Goal: Download file/media

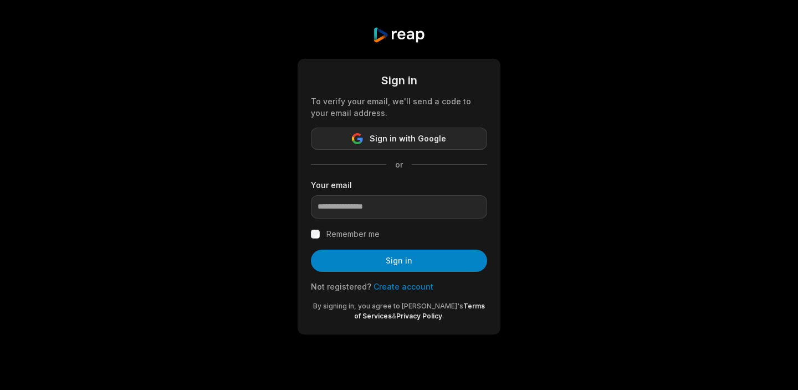
click at [419, 137] on span "Sign in with Google" at bounding box center [408, 138] width 76 height 13
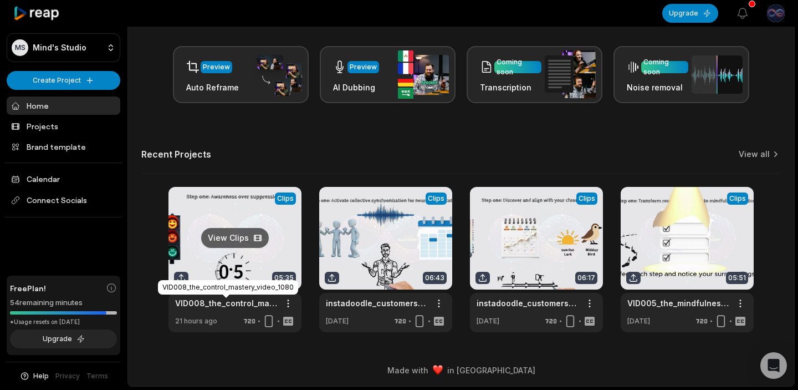
scroll to position [163, 0]
click at [248, 302] on link "VID008_the_control_mastery_video_1080" at bounding box center [226, 303] width 102 height 12
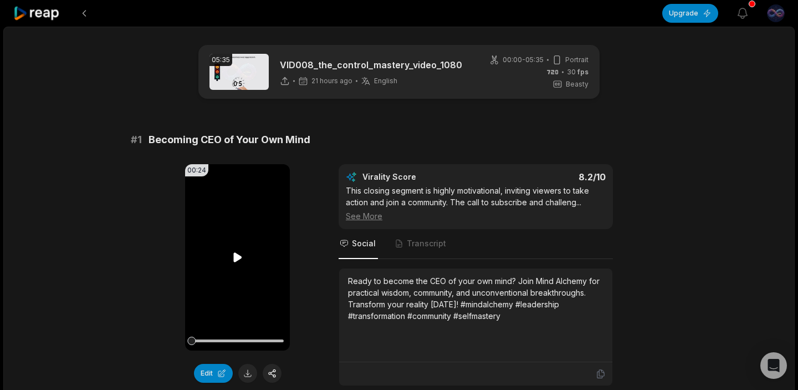
click at [237, 258] on icon at bounding box center [237, 256] width 8 height 9
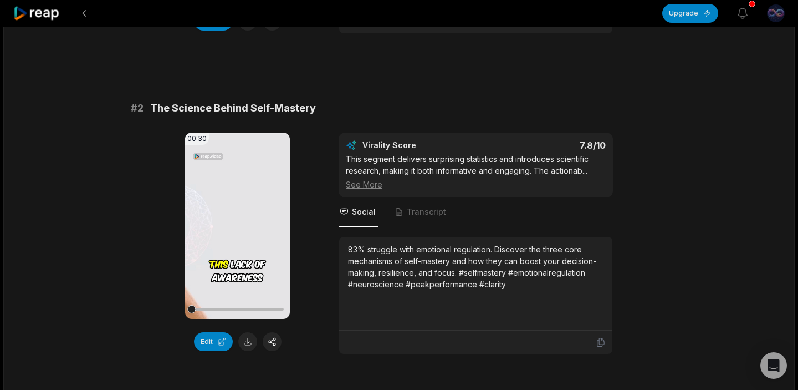
scroll to position [324, 0]
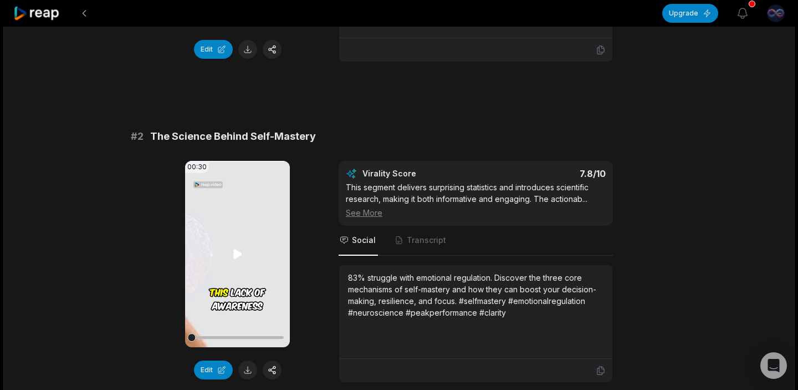
click at [239, 254] on icon at bounding box center [237, 253] width 8 height 9
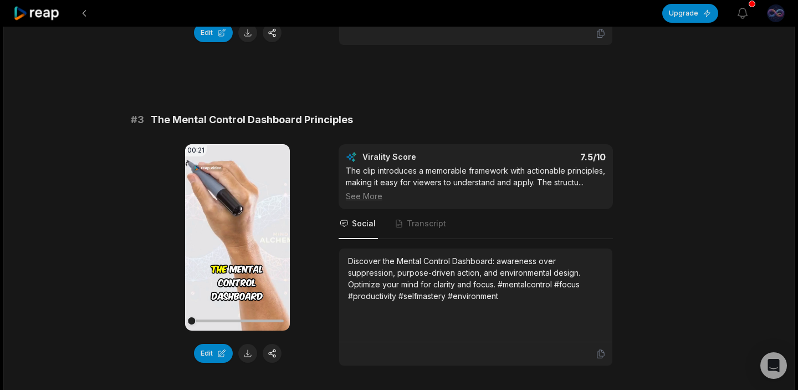
scroll to position [711, 0]
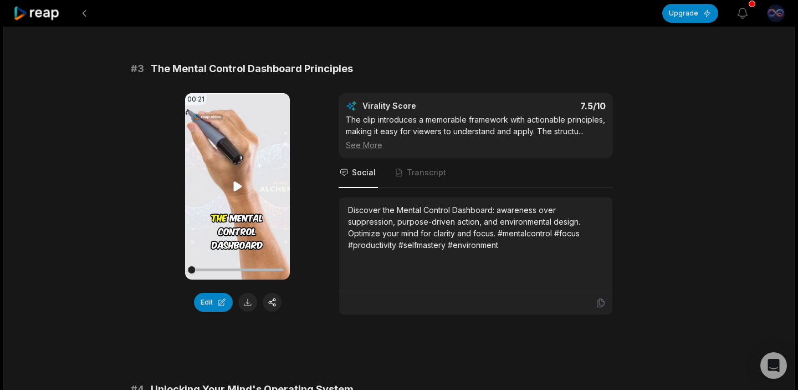
click at [239, 186] on icon at bounding box center [237, 185] width 8 height 9
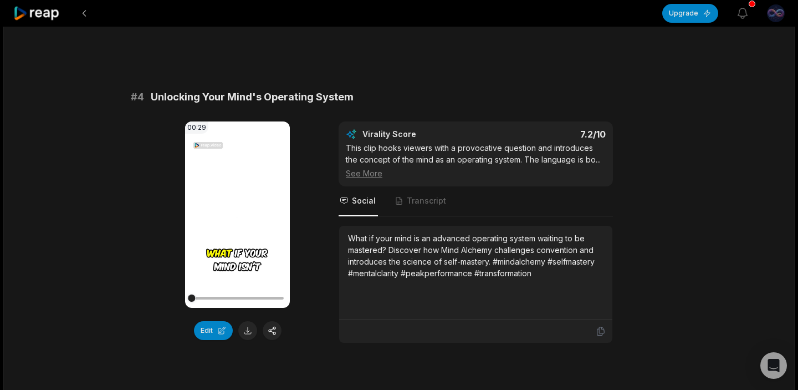
scroll to position [1028, 0]
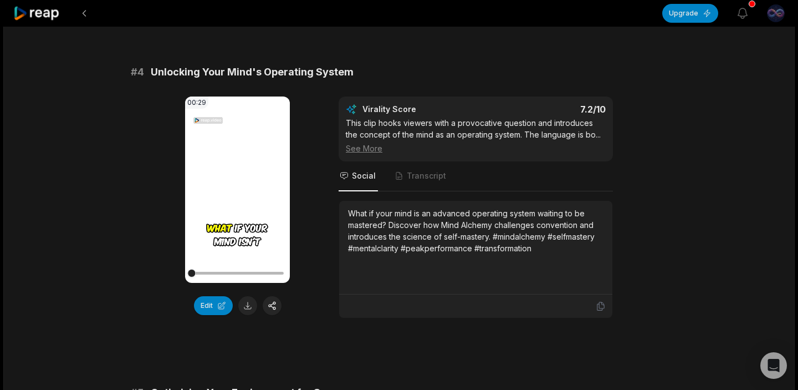
click at [236, 193] on icon at bounding box center [237, 189] width 8 height 9
click at [241, 199] on video "Your browser does not support mp4 format." at bounding box center [237, 189] width 105 height 186
click at [237, 188] on icon at bounding box center [237, 189] width 8 height 9
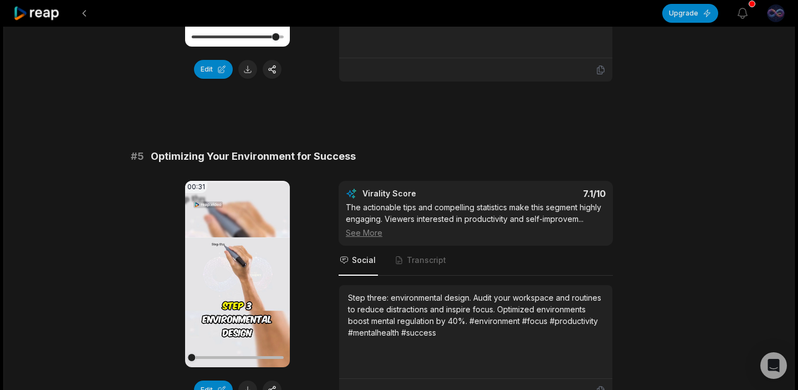
scroll to position [1304, 0]
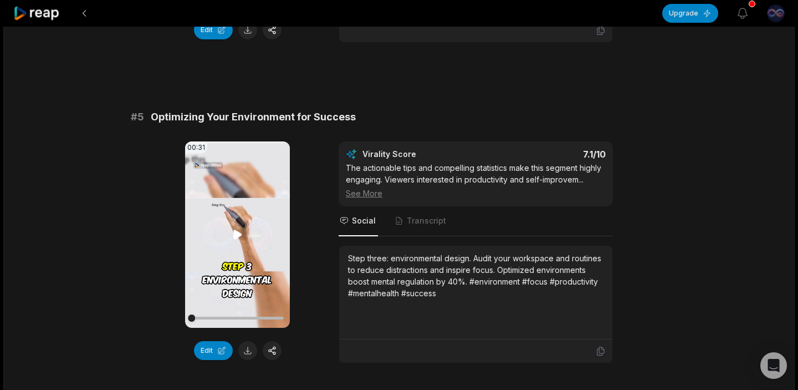
click at [243, 237] on icon at bounding box center [237, 234] width 13 height 13
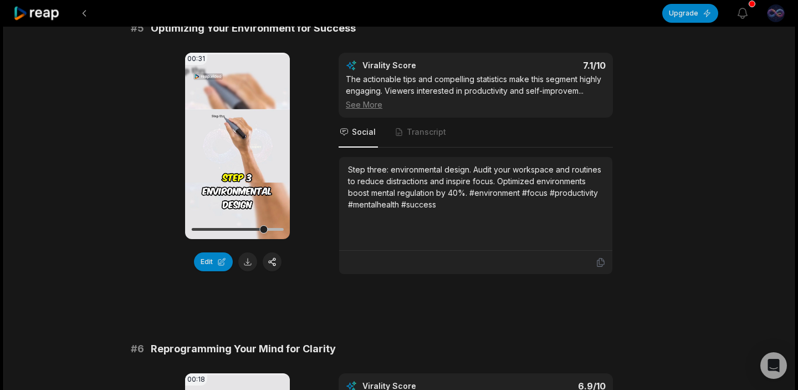
scroll to position [1398, 0]
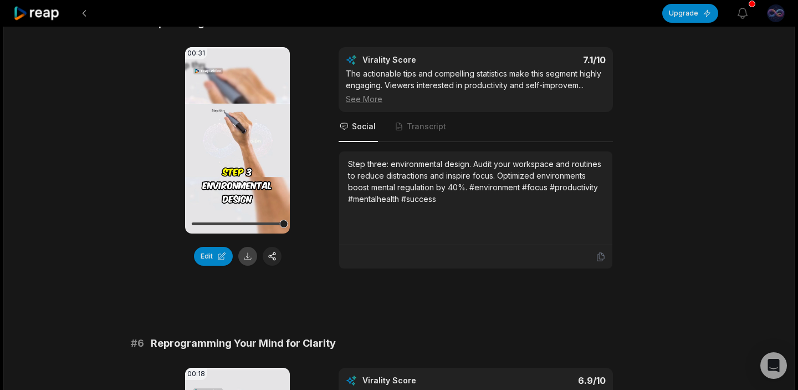
click at [248, 257] on button at bounding box center [247, 256] width 19 height 19
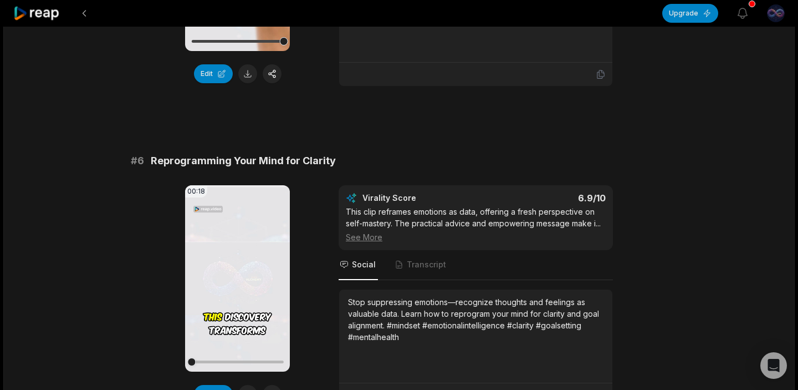
scroll to position [1600, 0]
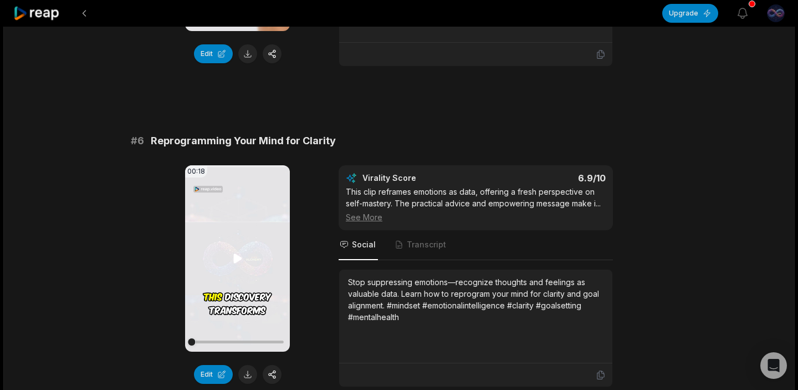
click at [242, 259] on icon at bounding box center [237, 258] width 13 height 13
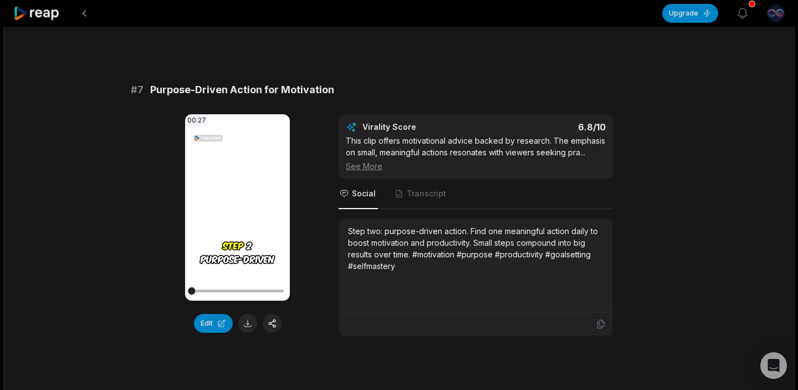
scroll to position [1964, 0]
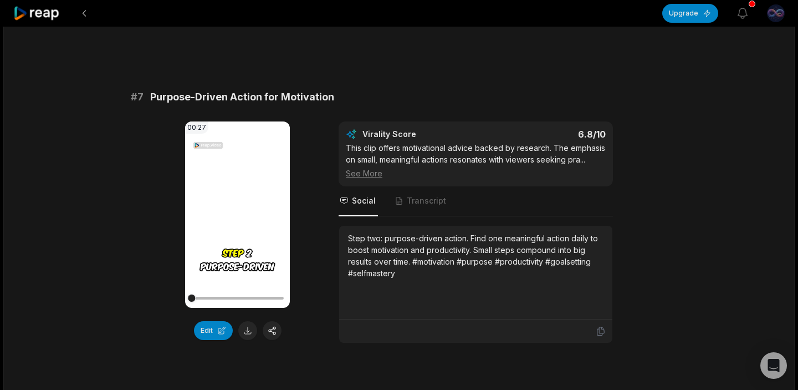
click at [236, 212] on icon at bounding box center [237, 213] width 8 height 9
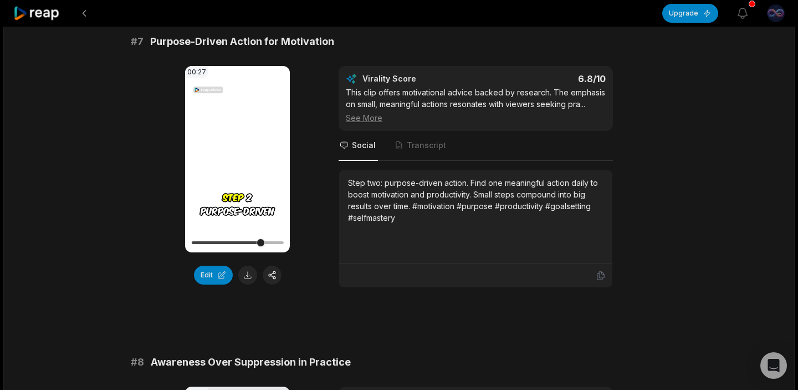
scroll to position [2021, 0]
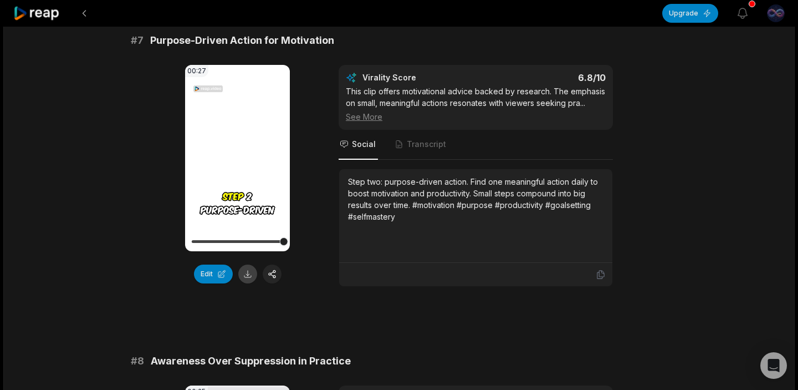
click at [249, 271] on button at bounding box center [247, 273] width 19 height 19
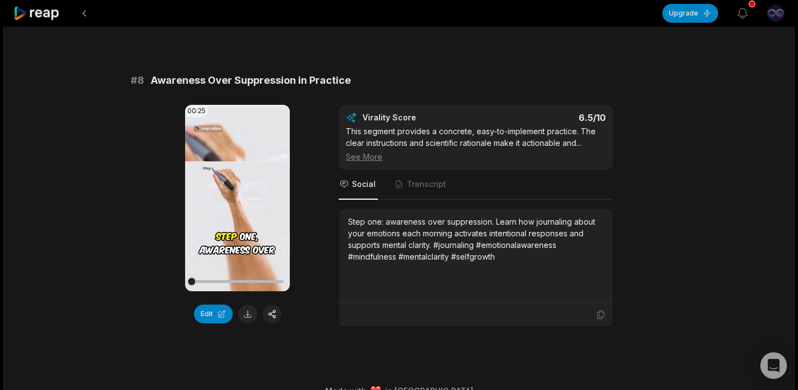
scroll to position [2322, 0]
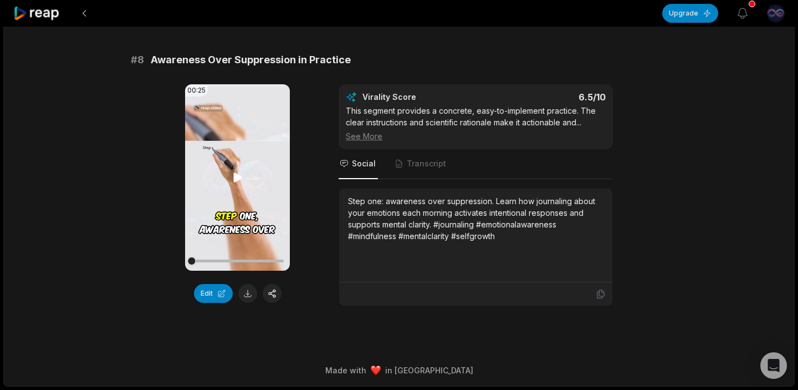
click at [235, 173] on icon at bounding box center [237, 176] width 8 height 9
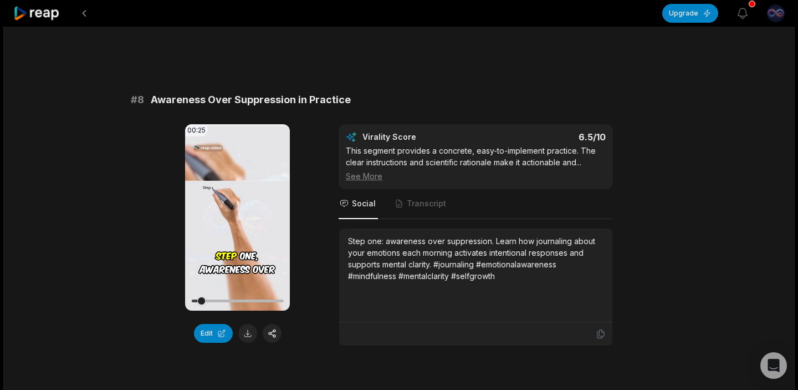
scroll to position [2281, 0]
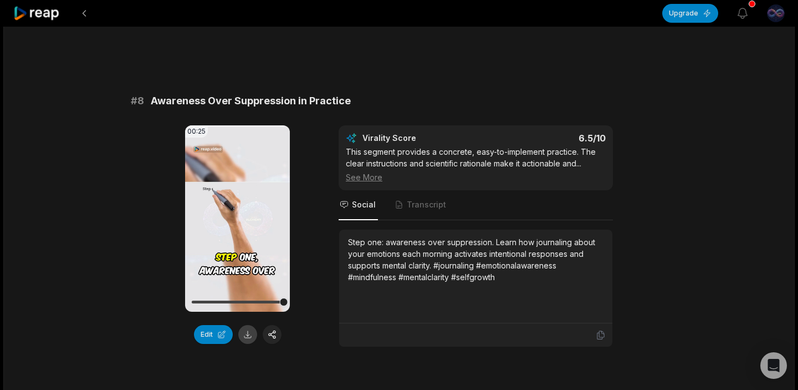
click at [249, 336] on button at bounding box center [247, 334] width 19 height 19
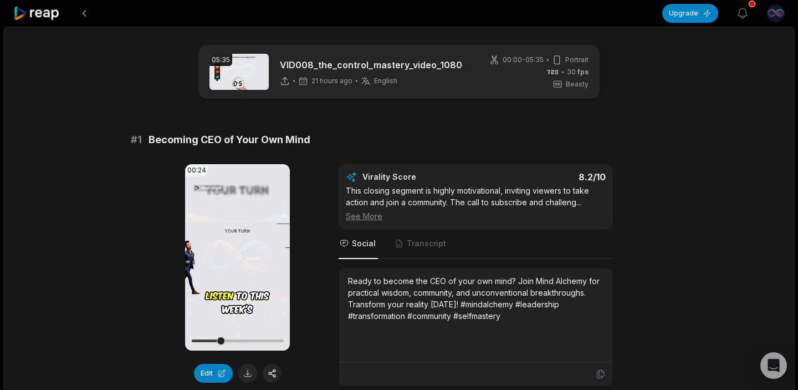
scroll to position [0, 0]
